Goal: Information Seeking & Learning: Learn about a topic

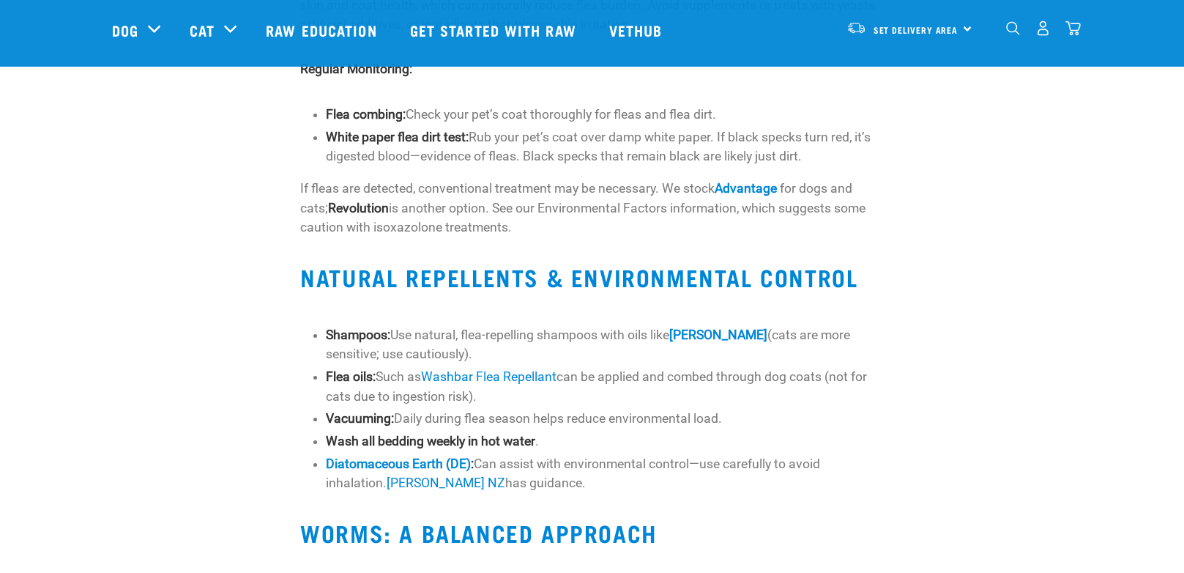
scroll to position [293, 0]
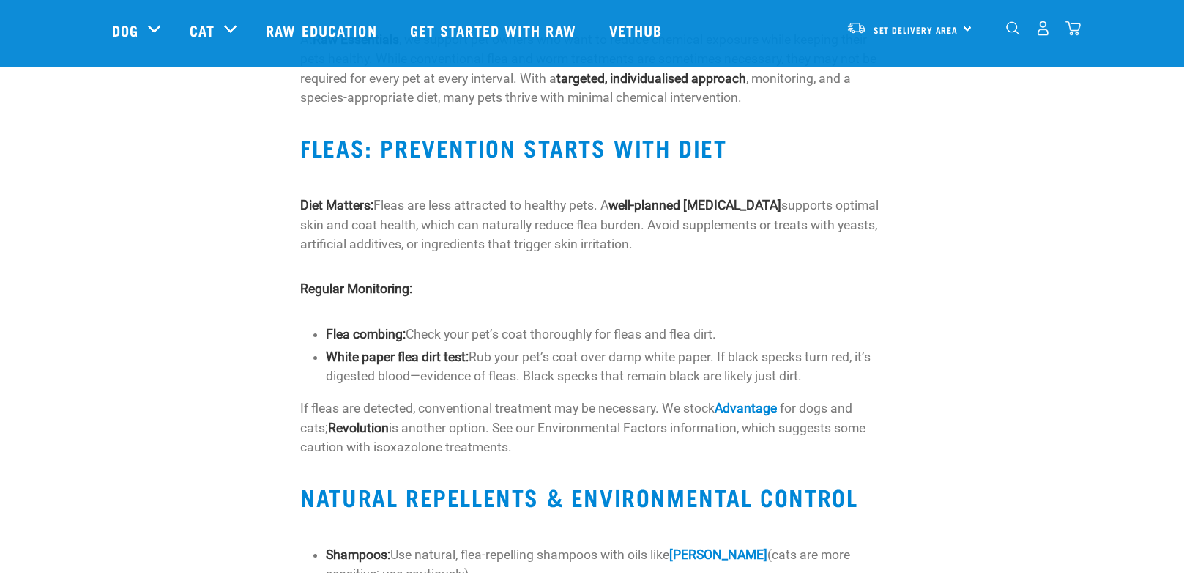
click at [647, 252] on p "Diet Matters: Fleas are less attracted to healthy pets. A well-planned [MEDICAL…" at bounding box center [592, 225] width 584 height 58
drag, startPoint x: 642, startPoint y: 240, endPoint x: 395, endPoint y: 217, distance: 247.8
click at [395, 217] on p "Diet Matters: Fleas are less attracted to healthy pets. A well-planned [MEDICAL…" at bounding box center [592, 225] width 584 height 58
click at [715, 249] on p "Diet Matters: Fleas are less attracted to healthy pets. A well-planned [MEDICAL…" at bounding box center [592, 225] width 584 height 58
click at [715, 240] on p "Diet Matters: Fleas are less attracted to healthy pets. A well-planned [MEDICAL…" at bounding box center [592, 225] width 584 height 58
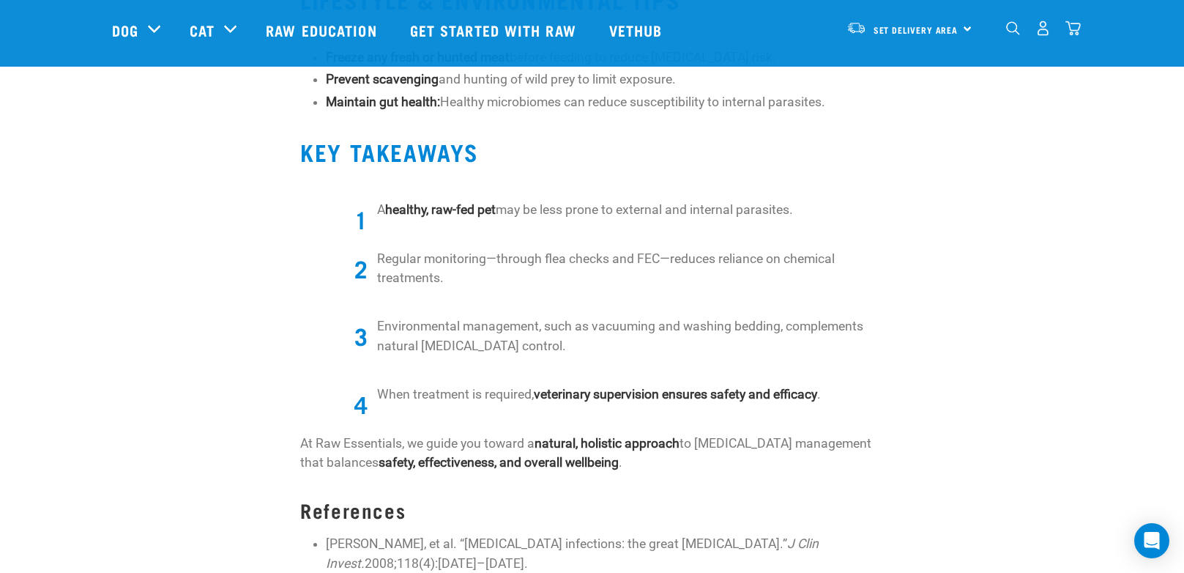
scroll to position [1757, 0]
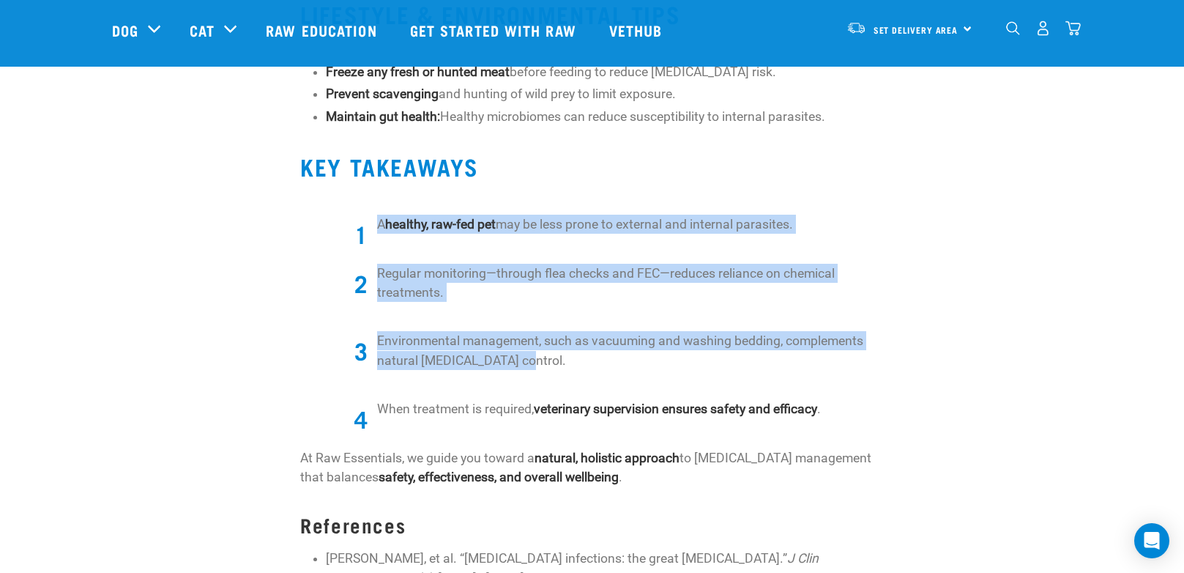
drag, startPoint x: 587, startPoint y: 332, endPoint x: 363, endPoint y: 185, distance: 267.9
click at [732, 331] on p "Environmental management, such as vacuuming and washing bedding, complements na…" at bounding box center [630, 350] width 506 height 39
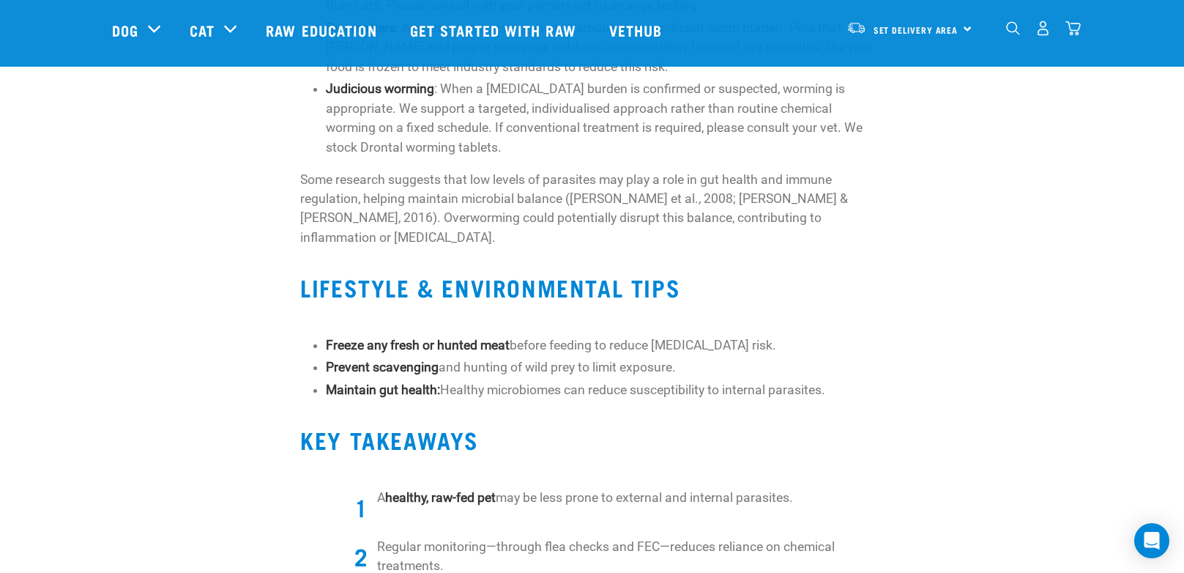
scroll to position [1464, 0]
